Goal: Navigation & Orientation: Find specific page/section

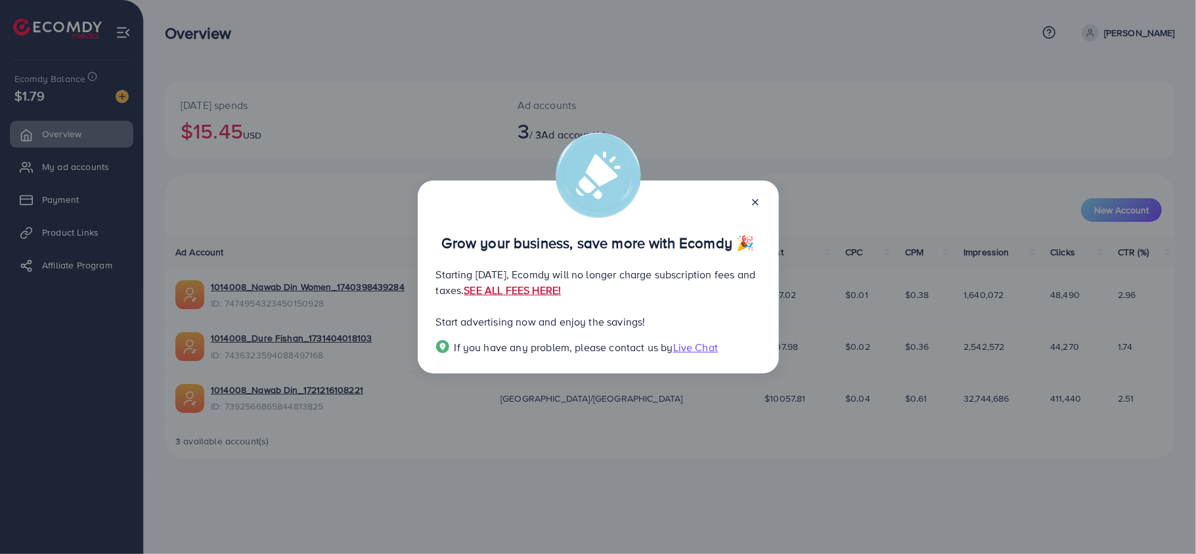
click at [561, 289] on link "SEE ALL FEES HERE!" at bounding box center [512, 290] width 97 height 14
click at [750, 206] on icon at bounding box center [755, 202] width 11 height 11
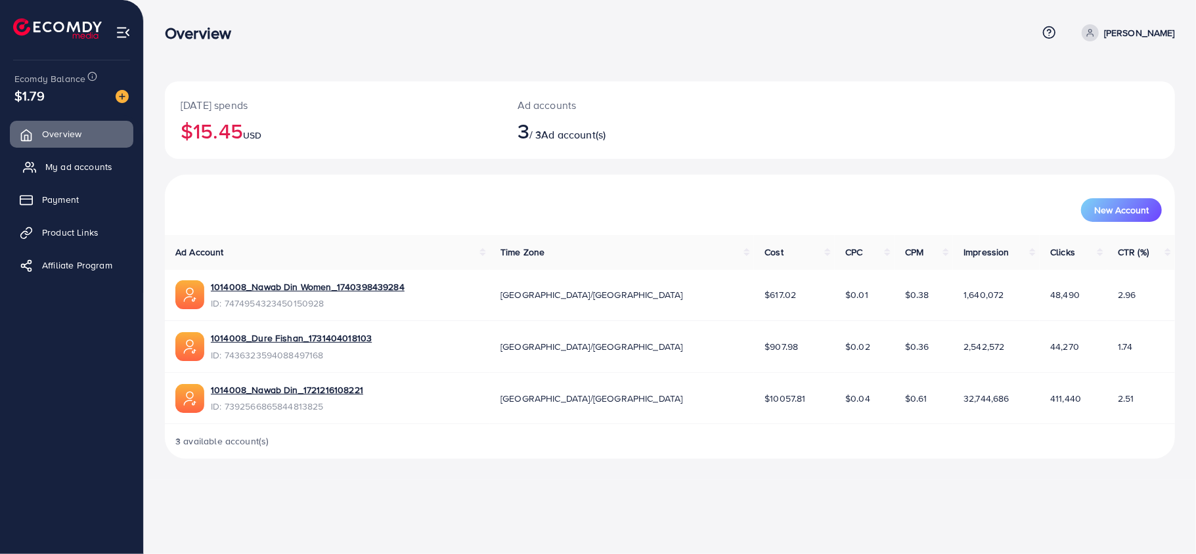
click at [56, 160] on span "My ad accounts" at bounding box center [78, 166] width 67 height 13
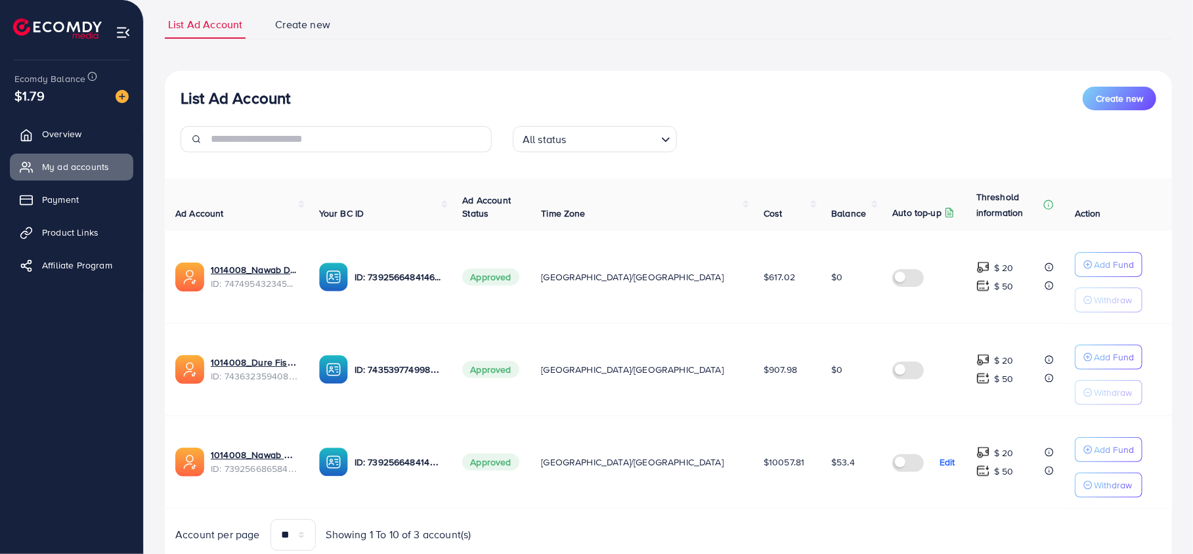
scroll to position [77, 0]
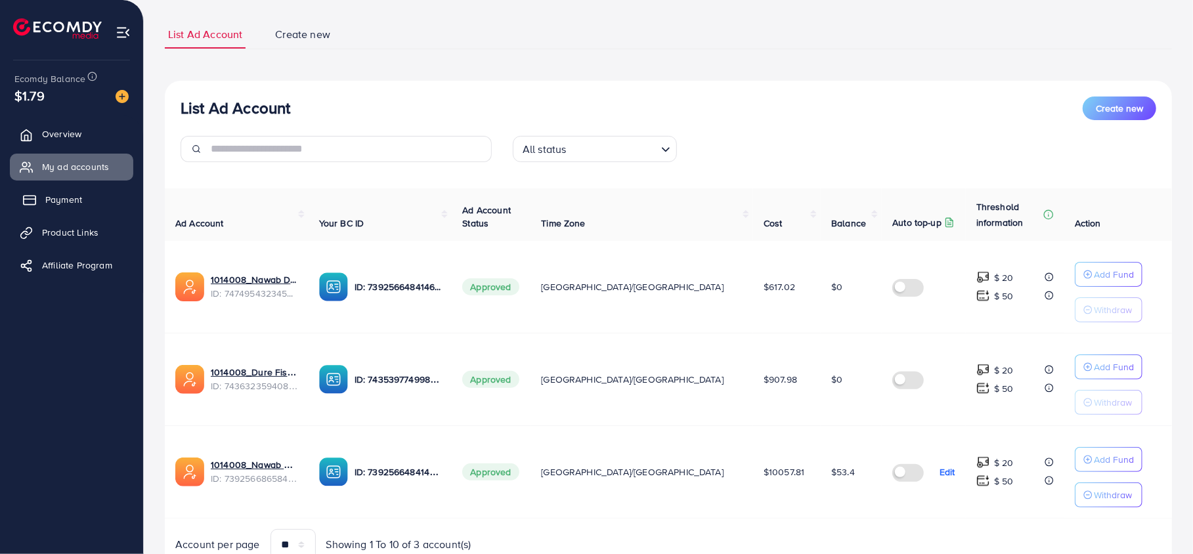
click at [58, 198] on span "Payment" at bounding box center [63, 199] width 37 height 13
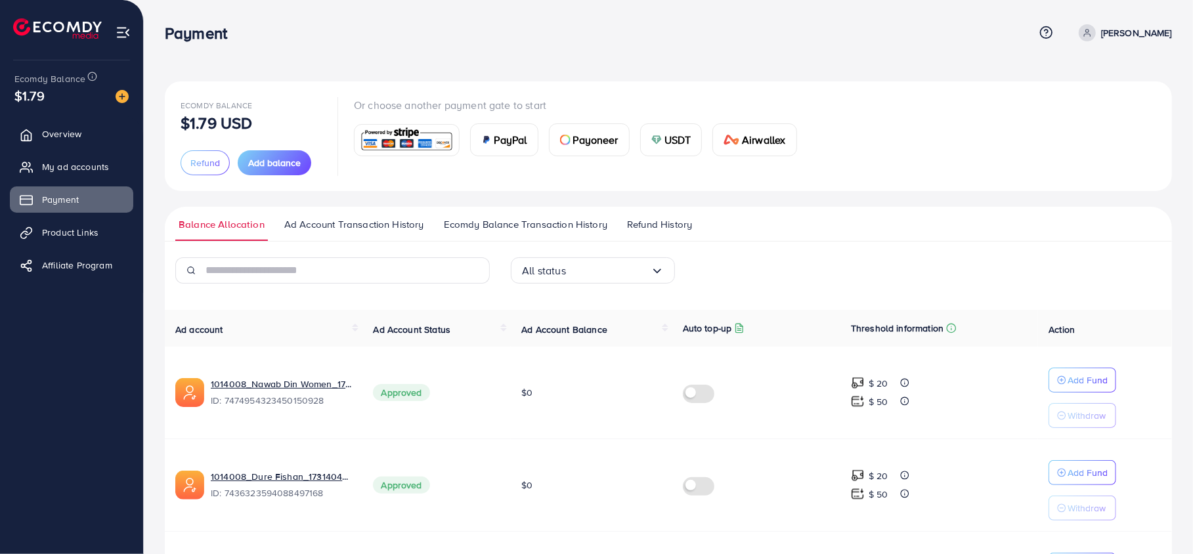
scroll to position [129, 0]
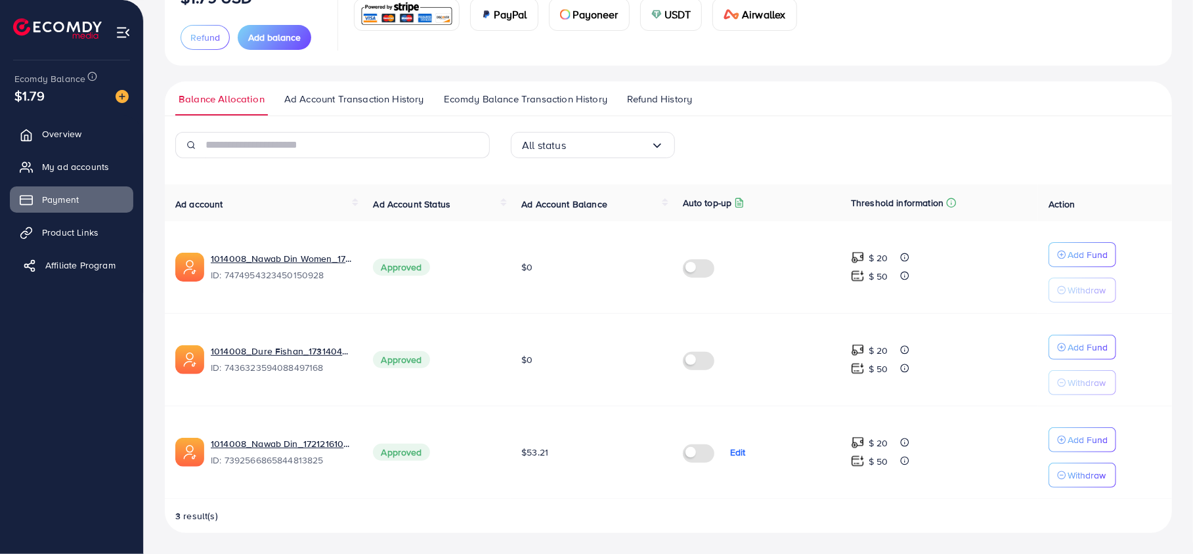
click at [81, 255] on link "Affiliate Program" at bounding box center [71, 265] width 123 height 26
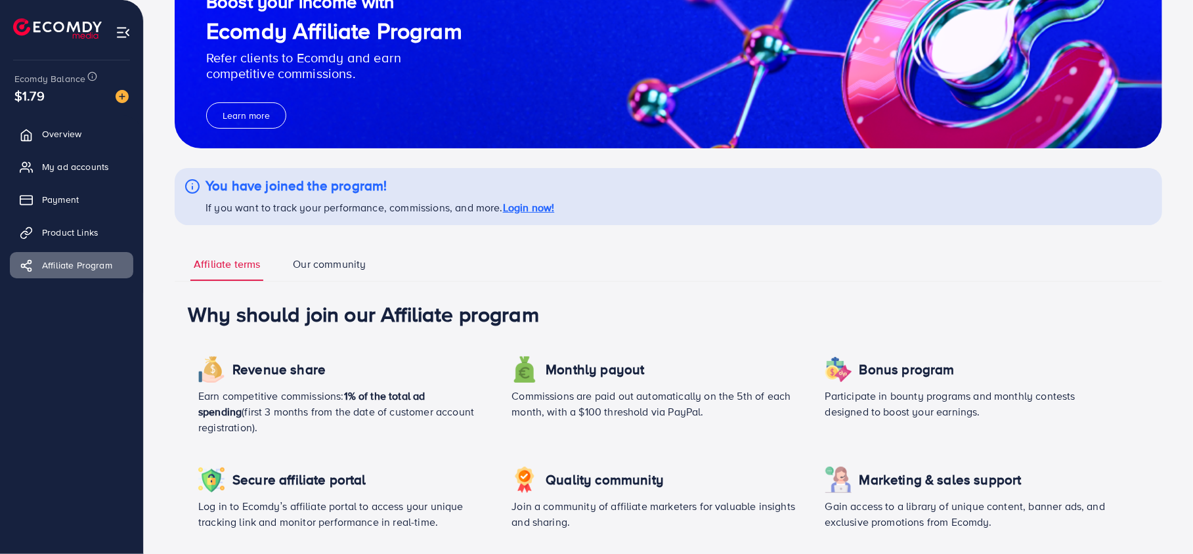
scroll to position [137, 0]
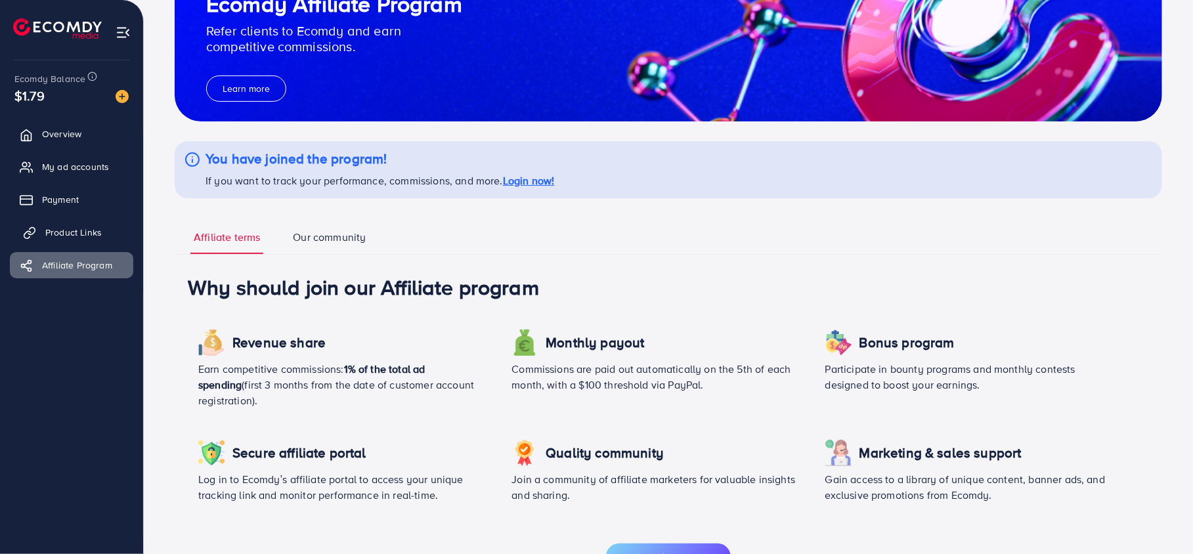
click at [43, 235] on link "Product Links" at bounding box center [71, 232] width 123 height 26
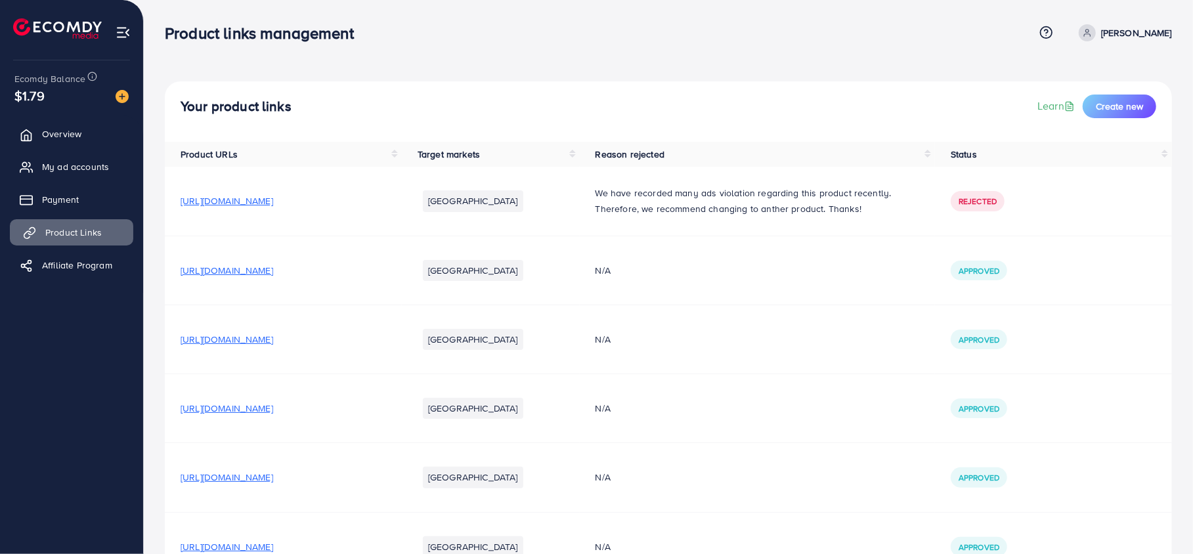
click at [45, 235] on span "Product Links" at bounding box center [73, 232] width 56 height 13
click at [47, 179] on link "My ad accounts" at bounding box center [71, 167] width 123 height 26
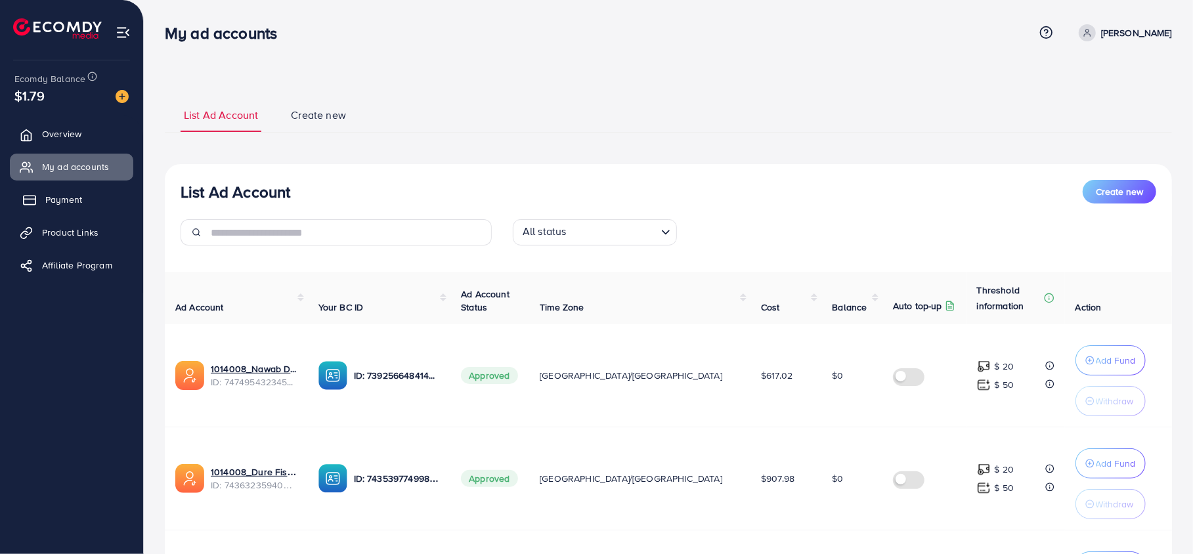
click at [72, 193] on span "Payment" at bounding box center [63, 199] width 37 height 13
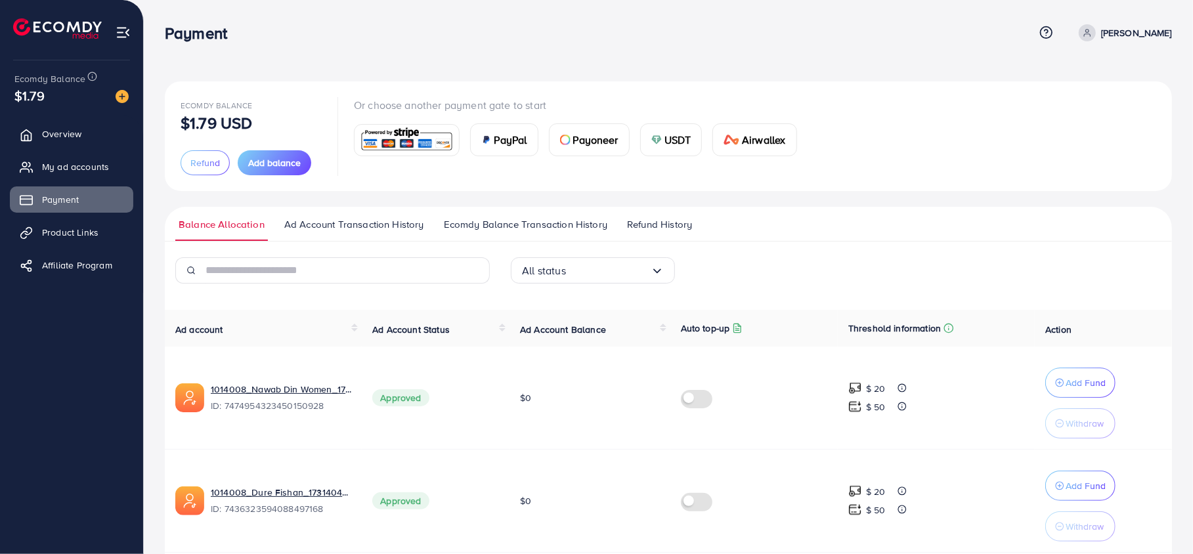
click at [655, 221] on span "Refund History" at bounding box center [659, 224] width 65 height 14
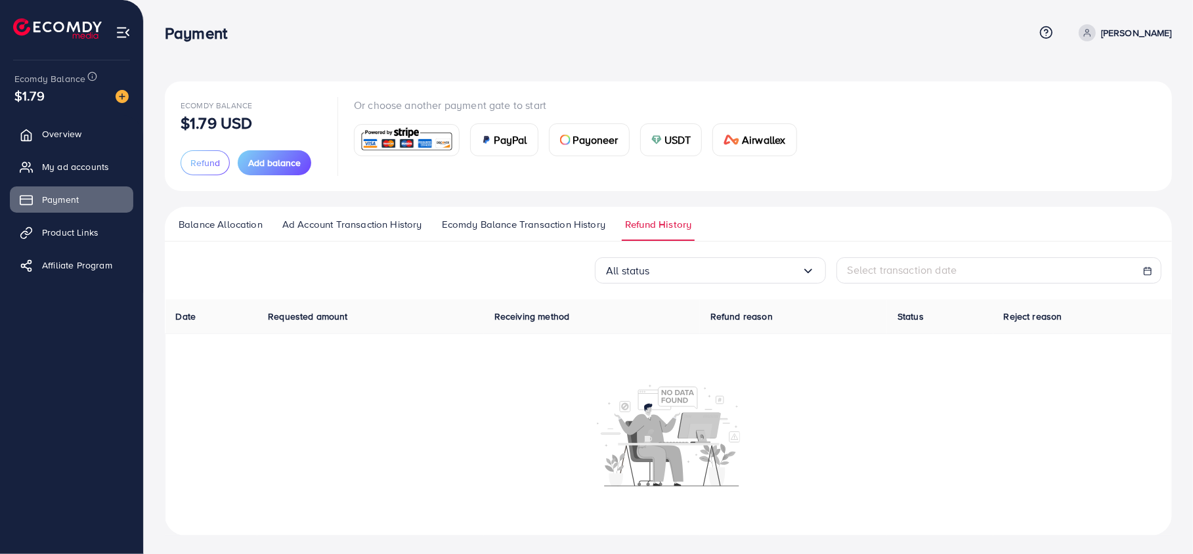
click at [546, 228] on span "Ecomdy Balance Transaction History" at bounding box center [523, 224] width 163 height 14
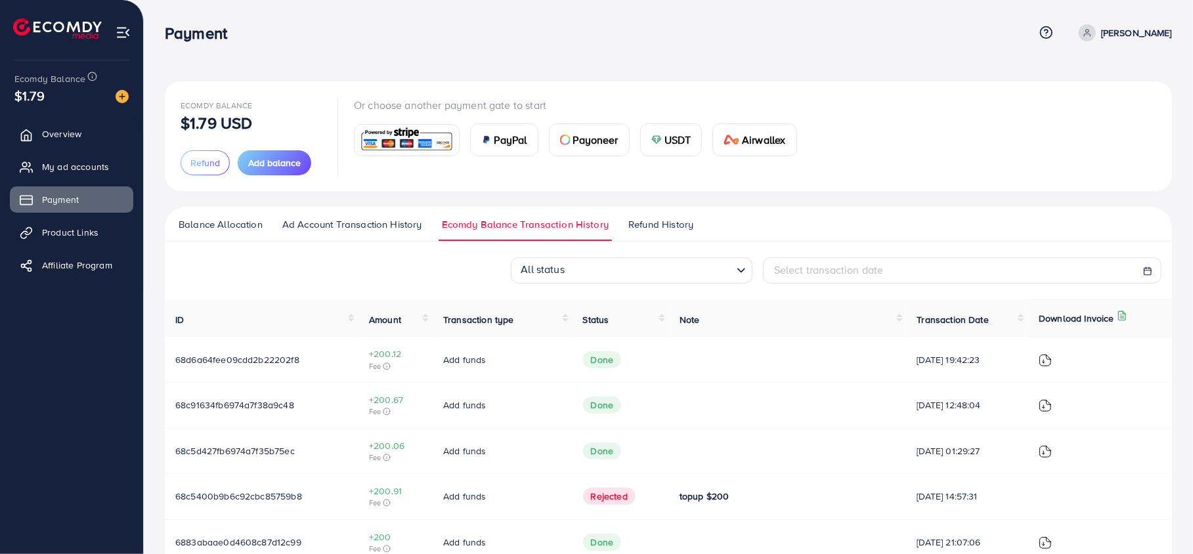
click at [408, 217] on span "Ad Account Transaction History" at bounding box center [352, 224] width 140 height 14
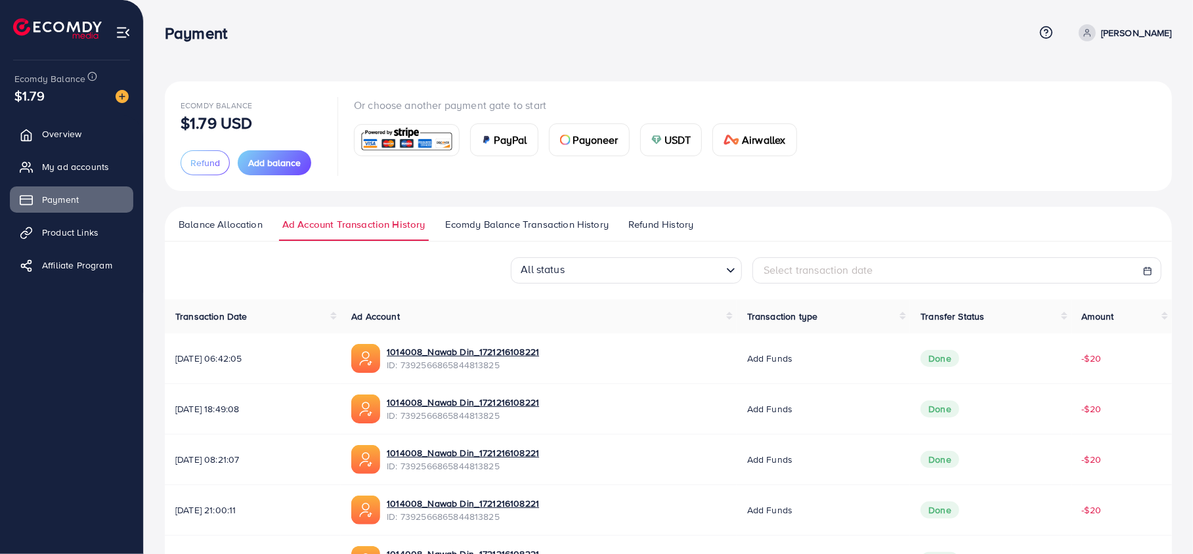
click at [240, 224] on span "Balance Allocation" at bounding box center [221, 224] width 84 height 14
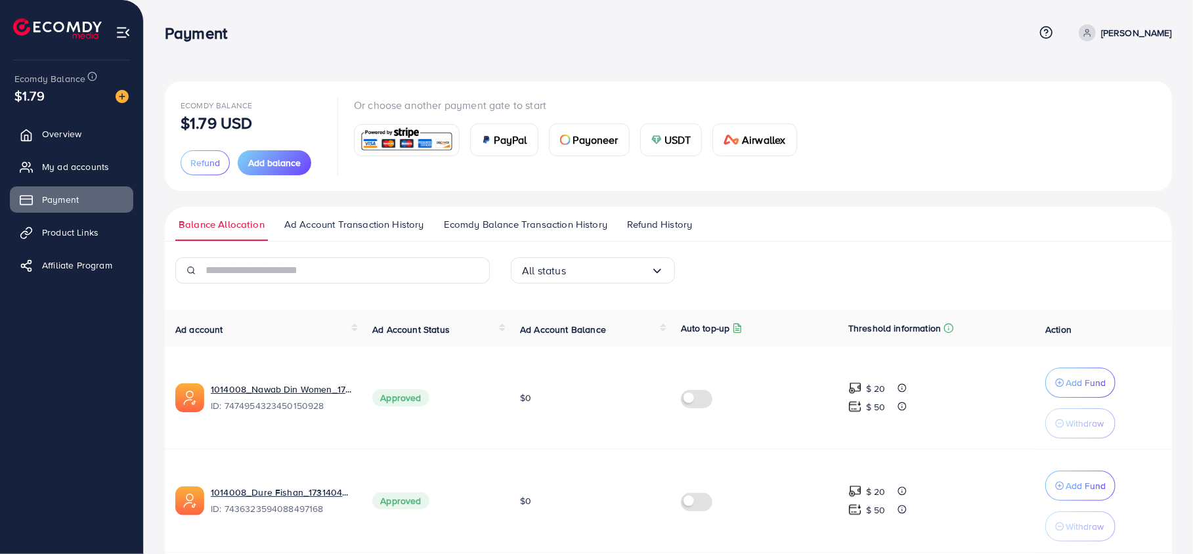
click at [1146, 32] on p "[PERSON_NAME]" at bounding box center [1136, 33] width 71 height 16
click at [1093, 74] on span "Profile" at bounding box center [1090, 78] width 30 height 16
select select "********"
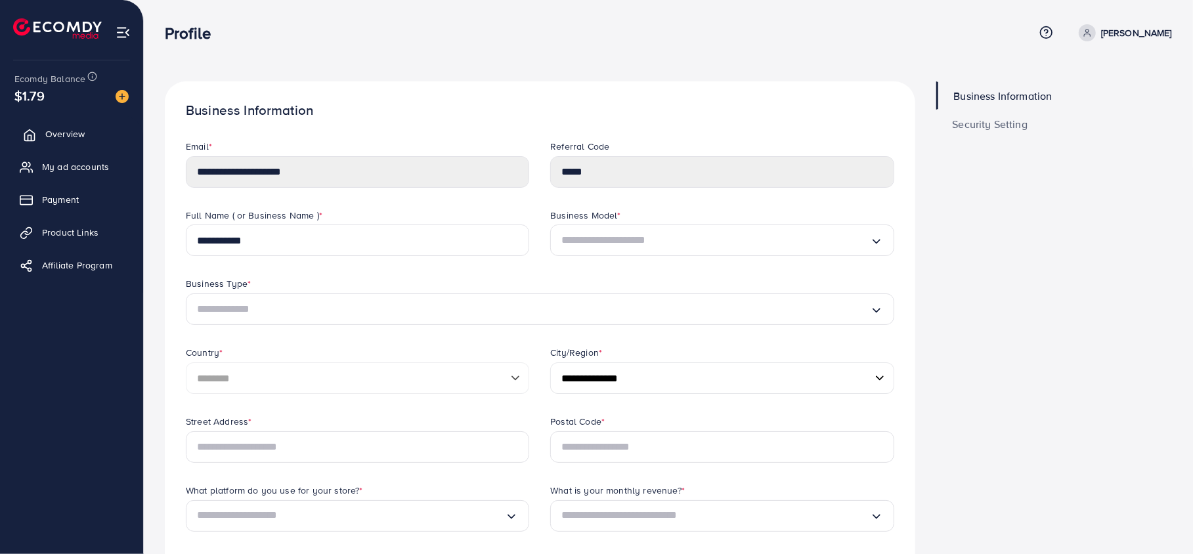
click at [53, 135] on span "Overview" at bounding box center [64, 133] width 39 height 13
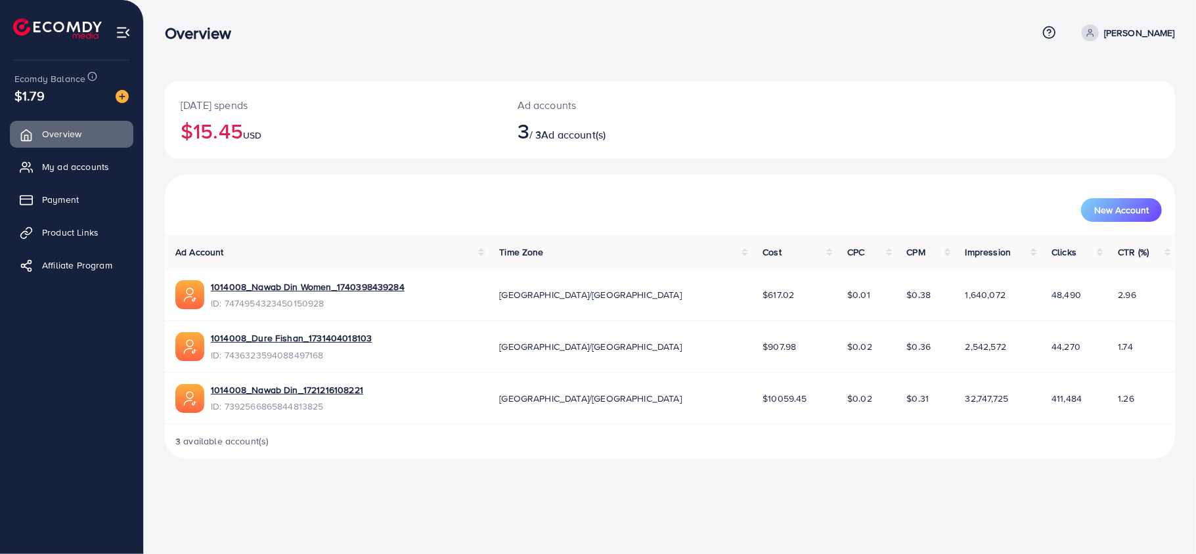
click at [126, 38] on img at bounding box center [123, 32] width 15 height 15
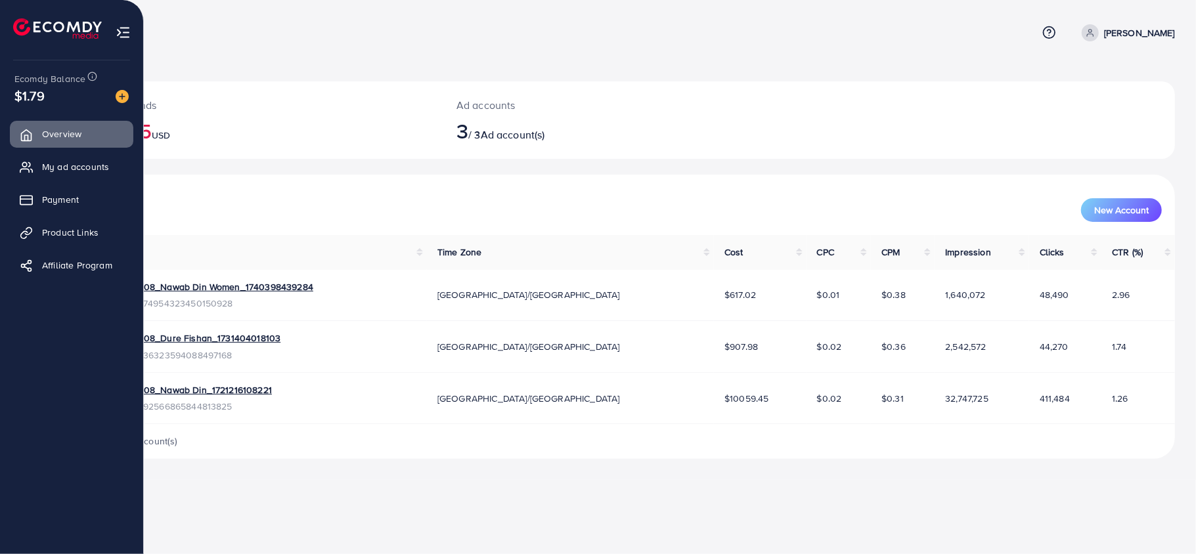
click at [116, 29] on img at bounding box center [123, 32] width 15 height 15
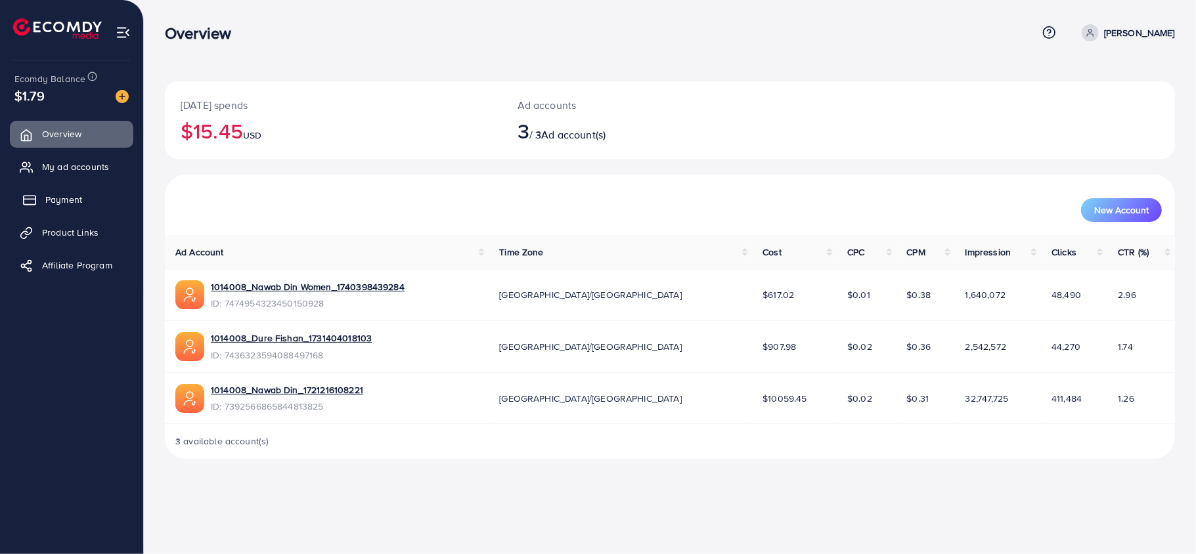
click at [68, 209] on link "Payment" at bounding box center [71, 199] width 123 height 26
